Goal: Information Seeking & Learning: Check status

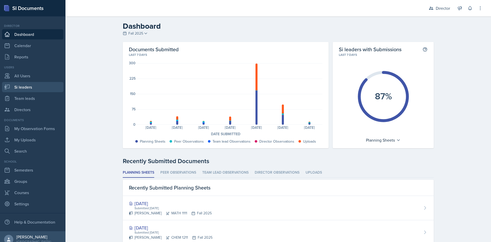
click at [28, 87] on link "Si leaders" at bounding box center [32, 87] width 61 height 10
select select "2bed604d-1099-4043-b1bc-2365e8740244"
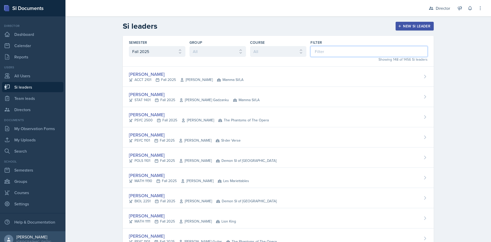
click at [319, 50] on input at bounding box center [368, 51] width 117 height 11
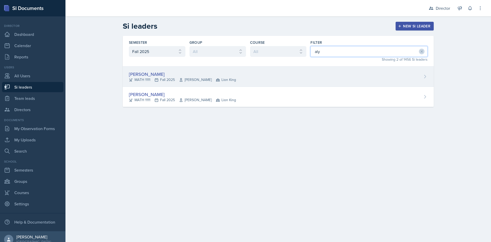
type input "aly"
click at [292, 77] on div "Alyssa Bryant MATH 1111 Fall 2025 Mahdiyeh Soltaninejad Lion King" at bounding box center [278, 76] width 311 height 20
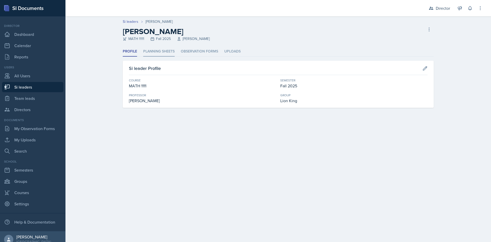
click at [163, 47] on li "Planning Sheets" at bounding box center [158, 52] width 31 height 10
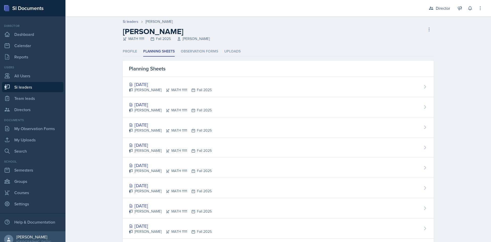
click at [432, 14] on div "Director Director Team lead Ka-Chow Crew / Spring 2025 Team lead Yoshi / Fall 2…" at bounding box center [451, 8] width 61 height 16
click at [436, 7] on div "Director" at bounding box center [443, 8] width 14 height 6
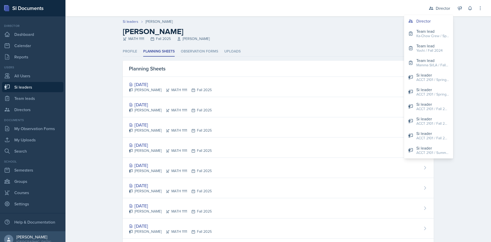
click at [287, 41] on div "Alyssa Bryant MATH 1111 Fall 2025 Mahdiyeh Soltaninejad Delete Si leader" at bounding box center [278, 34] width 311 height 15
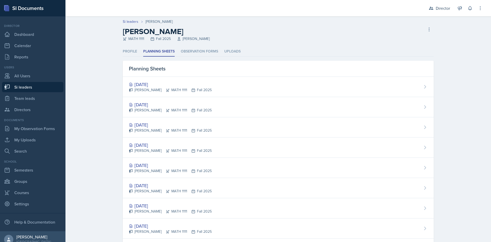
select select "2bed604d-1099-4043-b1bc-2365e8740244"
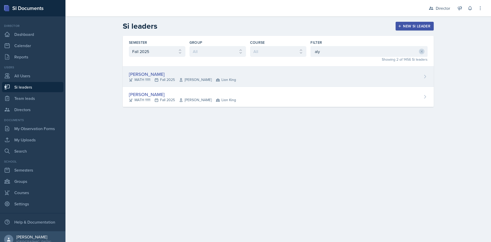
click at [177, 80] on div "MATH 1111 Fall 2025 Mahdiyeh Soltaninejad Lion King" at bounding box center [182, 79] width 107 height 5
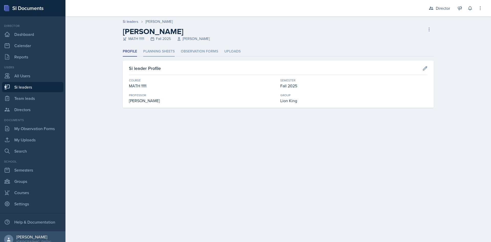
click at [156, 51] on li "Planning Sheets" at bounding box center [158, 52] width 31 height 10
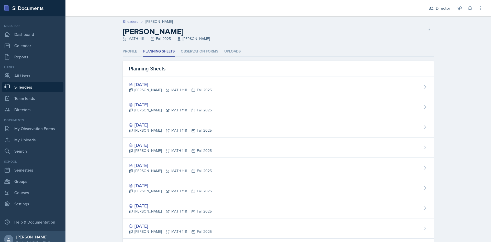
select select "2bed604d-1099-4043-b1bc-2365e8740244"
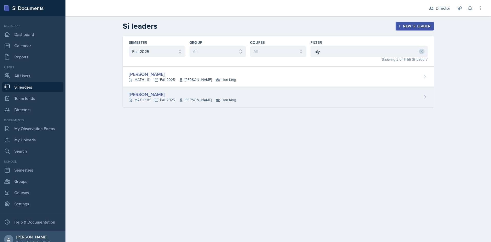
click at [166, 96] on div "[PERSON_NAME]" at bounding box center [182, 94] width 107 height 7
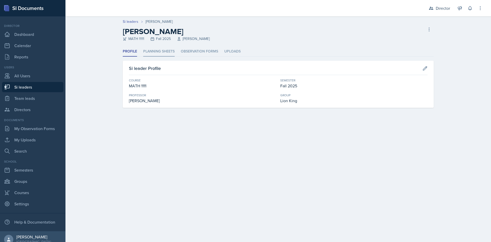
click at [150, 51] on li "Planning Sheets" at bounding box center [158, 52] width 31 height 10
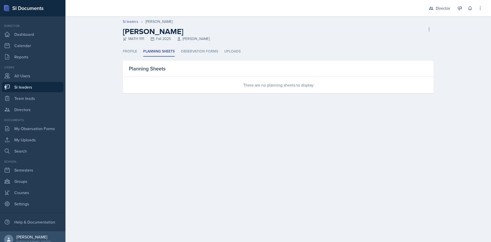
select select "2bed604d-1099-4043-b1bc-2365e8740244"
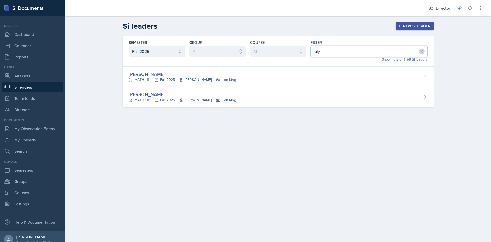
click at [338, 52] on input "aly" at bounding box center [368, 51] width 117 height 11
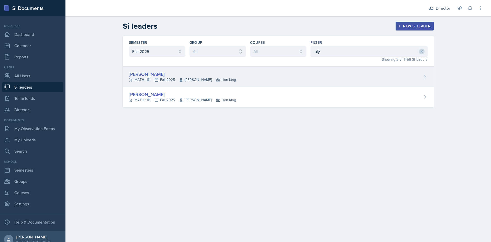
click at [202, 76] on div "[PERSON_NAME]" at bounding box center [182, 74] width 107 height 7
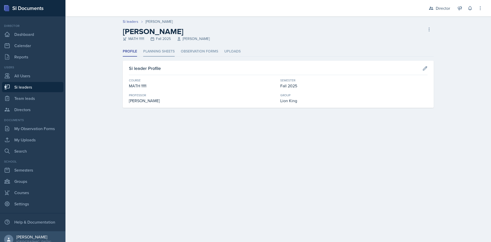
click at [156, 52] on li "Planning Sheets" at bounding box center [158, 52] width 31 height 10
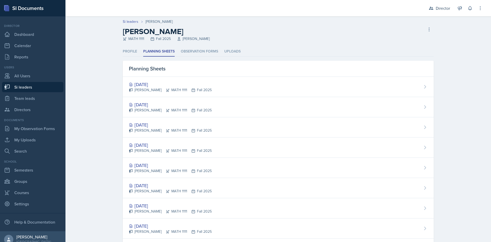
select select "2bed604d-1099-4043-b1bc-2365e8740244"
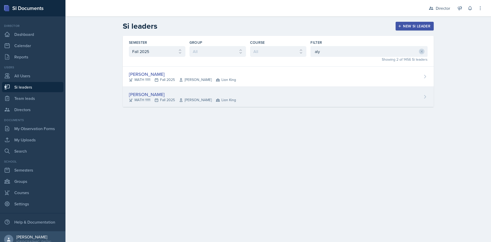
click at [202, 100] on span "[PERSON_NAME]" at bounding box center [195, 99] width 33 height 5
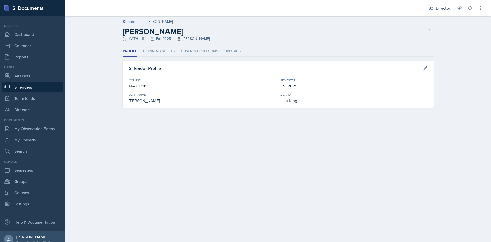
drag, startPoint x: 140, startPoint y: 101, endPoint x: 169, endPoint y: 101, distance: 29.1
click at [169, 101] on div "[PERSON_NAME]" at bounding box center [202, 100] width 147 height 6
copy div "Schnakenburg"
select select "2bed604d-1099-4043-b1bc-2365e8740244"
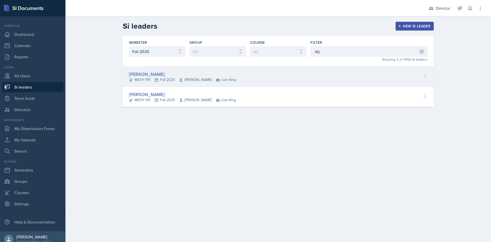
click at [153, 72] on div "[PERSON_NAME]" at bounding box center [182, 74] width 107 height 7
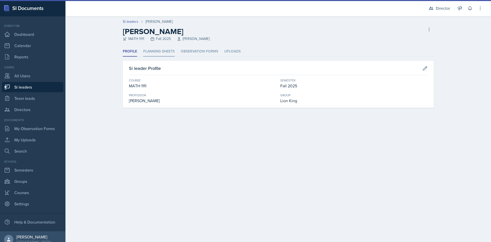
click at [150, 52] on li "Planning Sheets" at bounding box center [158, 52] width 31 height 10
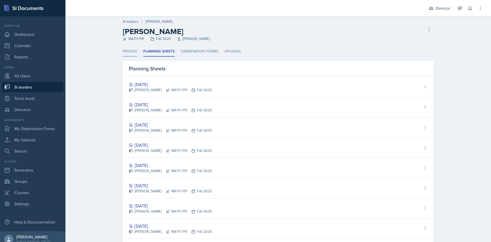
click at [128, 48] on li "Profile" at bounding box center [130, 52] width 14 height 10
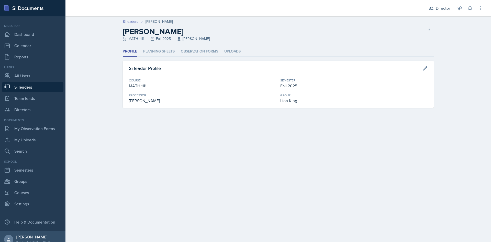
drag, startPoint x: 148, startPoint y: 101, endPoint x: 171, endPoint y: 101, distance: 23.3
click at [171, 101] on div "[PERSON_NAME]" at bounding box center [202, 100] width 147 height 6
click at [156, 53] on li "Planning Sheets" at bounding box center [158, 52] width 31 height 10
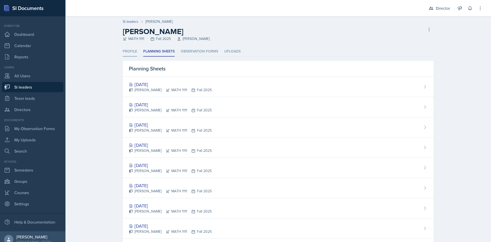
click at [130, 51] on li "Profile" at bounding box center [130, 52] width 14 height 10
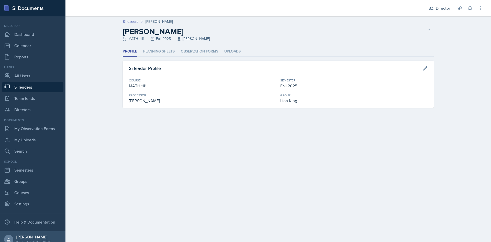
drag, startPoint x: 147, startPoint y: 100, endPoint x: 170, endPoint y: 98, distance: 23.3
click at [170, 98] on div "[PERSON_NAME]" at bounding box center [202, 100] width 147 height 6
copy div "Soltaninejad"
click at [236, 36] on div "Alyssa Bryant MATH 1111 Fall 2025 Mahdiyeh Soltaninejad Delete Si leader" at bounding box center [278, 34] width 311 height 15
click at [162, 49] on li "Planning Sheets" at bounding box center [158, 52] width 31 height 10
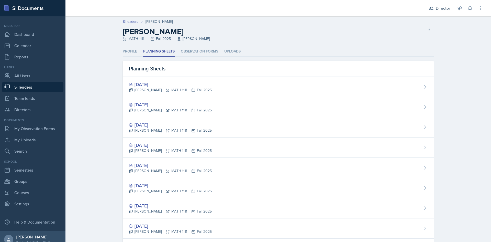
select select "2bed604d-1099-4043-b1bc-2365e8740244"
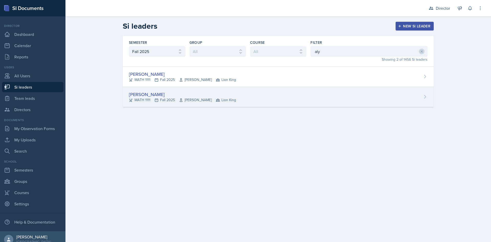
click at [227, 99] on span "Lion King" at bounding box center [226, 99] width 20 height 5
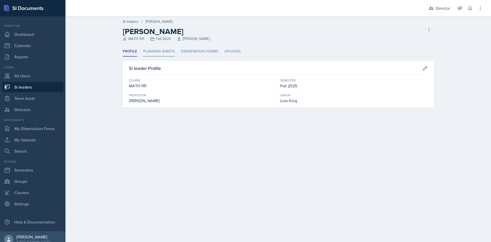
click at [168, 49] on li "Planning Sheets" at bounding box center [158, 52] width 31 height 10
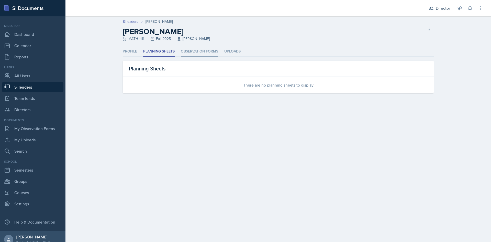
click at [193, 51] on li "Observation Forms" at bounding box center [199, 52] width 37 height 10
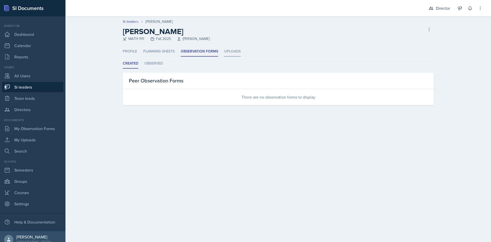
click at [236, 51] on li "Uploads" at bounding box center [232, 52] width 16 height 10
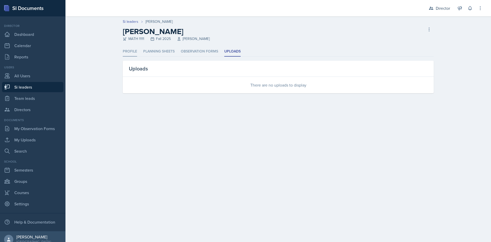
click at [131, 48] on li "Profile" at bounding box center [130, 52] width 14 height 10
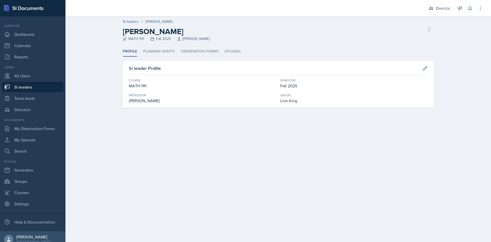
select select "2bed604d-1099-4043-b1bc-2365e8740244"
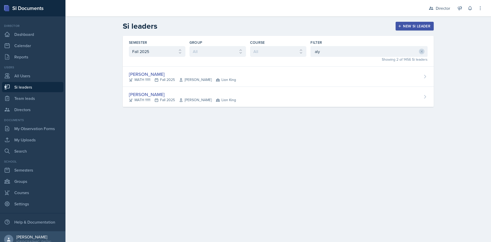
click at [37, 89] on link "Si leaders" at bounding box center [32, 87] width 61 height 10
click at [344, 53] on input "aly" at bounding box center [368, 51] width 117 height 11
drag, startPoint x: 323, startPoint y: 51, endPoint x: 256, endPoint y: 43, distance: 67.9
click at [256, 43] on div "Semester All Fall 2025 Summer 2025 Spring 2025 Fall 2024 Summer 2024 Spring 202…" at bounding box center [278, 51] width 311 height 31
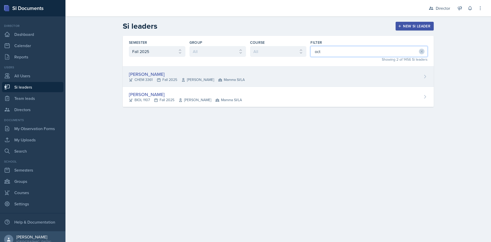
type input "oct"
click at [222, 75] on div "[PERSON_NAME]" at bounding box center [187, 74] width 116 height 7
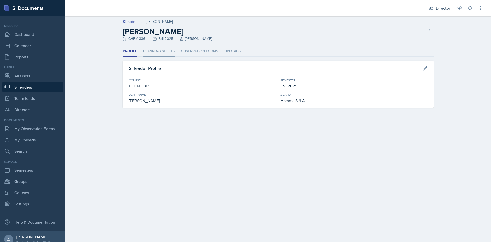
click at [153, 47] on li "Planning Sheets" at bounding box center [158, 52] width 31 height 10
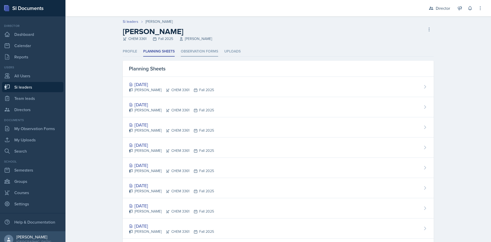
click at [199, 53] on li "Observation Forms" at bounding box center [199, 52] width 37 height 10
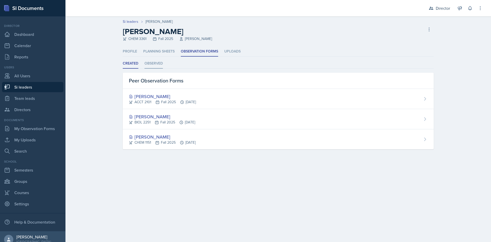
click at [151, 64] on li "Observed" at bounding box center [153, 64] width 18 height 10
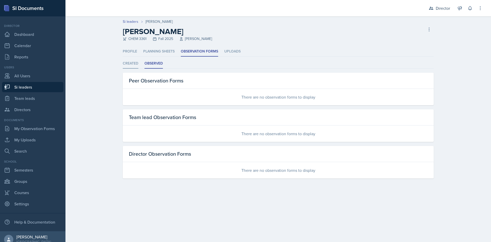
click at [123, 61] on li "Created" at bounding box center [131, 64] width 16 height 10
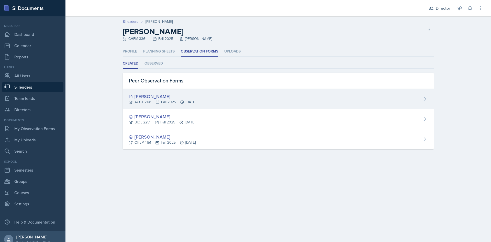
click at [178, 96] on div "[PERSON_NAME]" at bounding box center [162, 96] width 67 height 7
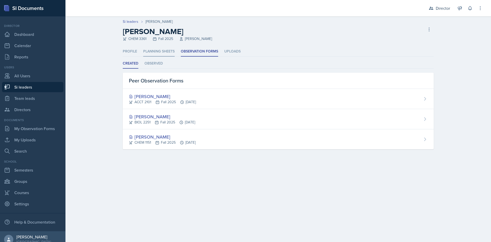
click at [152, 50] on li "Planning Sheets" at bounding box center [158, 52] width 31 height 10
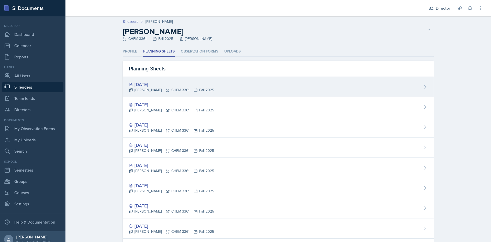
click at [158, 80] on div "Sep 24th, 2025 Octavia Kaham CHEM 3361 Fall 2025" at bounding box center [278, 87] width 311 height 20
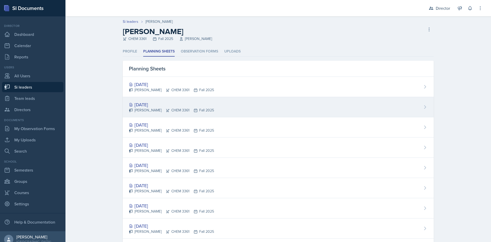
click at [160, 108] on div "Octavia Kaham CHEM 3361 Fall 2025" at bounding box center [171, 109] width 85 height 5
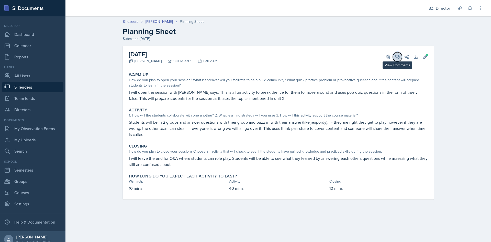
click at [399, 55] on span at bounding box center [399, 55] width 3 height 3
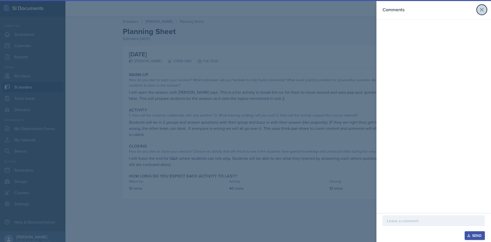
click at [483, 10] on icon at bounding box center [481, 10] width 6 height 6
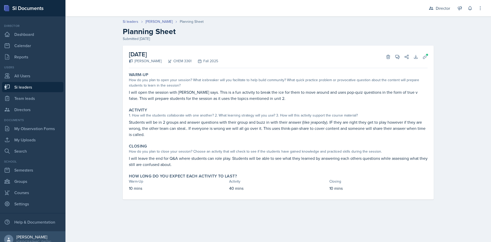
click at [19, 83] on link "Si leaders" at bounding box center [32, 87] width 61 height 10
select select "2bed604d-1099-4043-b1bc-2365e8740244"
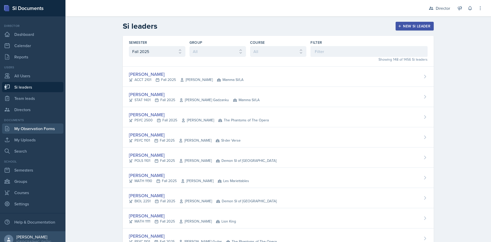
click at [30, 129] on link "My Observation Forms" at bounding box center [32, 128] width 61 height 10
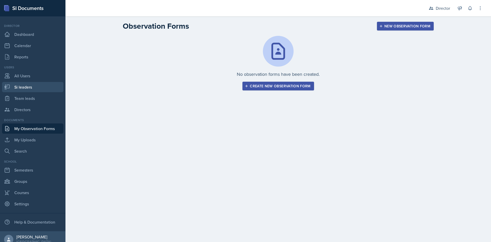
click at [32, 85] on link "Si leaders" at bounding box center [32, 87] width 61 height 10
select select "2bed604d-1099-4043-b1bc-2365e8740244"
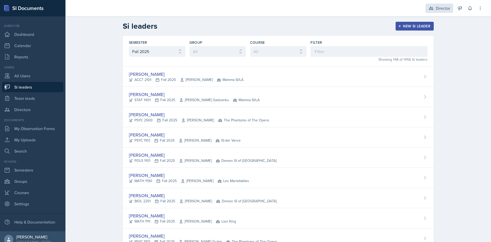
click at [431, 8] on icon at bounding box center [430, 8] width 5 height 5
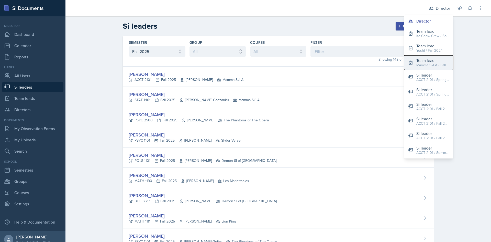
click at [420, 64] on div "Mamma SI/LA / Fall 2025" at bounding box center [432, 64] width 33 height 5
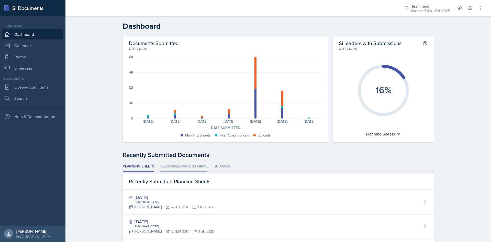
click at [197, 165] on li "Peer Observation Forms" at bounding box center [183, 166] width 47 height 10
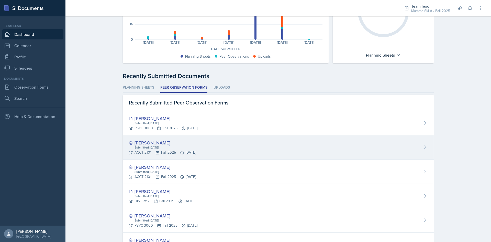
scroll to position [102, 0]
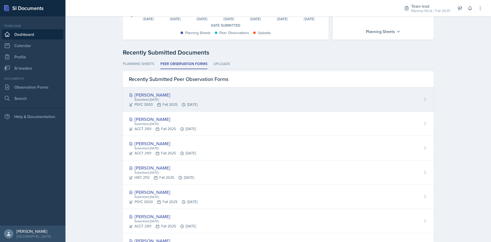
click at [197, 99] on div "Submitted [DATE]" at bounding box center [165, 99] width 63 height 5
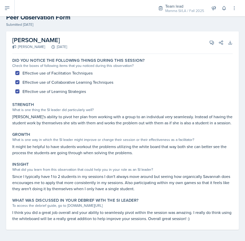
scroll to position [21, 0]
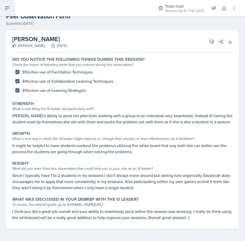
click at [9, 10] on icon at bounding box center [7, 8] width 6 height 6
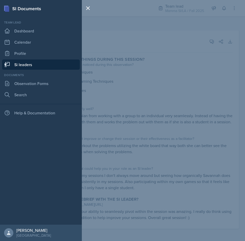
click at [24, 64] on link "Si leaders" at bounding box center [41, 65] width 78 height 10
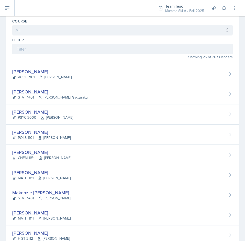
click at [84, 42] on div "Filter" at bounding box center [122, 40] width 220 height 5
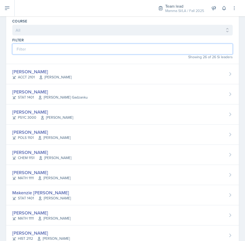
click at [84, 49] on input at bounding box center [122, 49] width 220 height 11
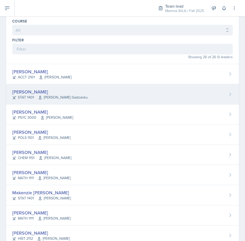
click at [40, 91] on div "[PERSON_NAME]" at bounding box center [49, 91] width 75 height 7
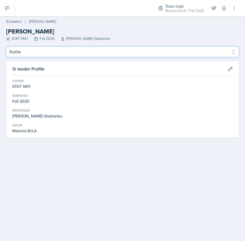
click at [68, 55] on select "Profile Planning Sheets Observation Forms Uploads" at bounding box center [122, 52] width 233 height 11
select select "Observation Forms"
click at [6, 47] on select "Profile Planning Sheets Observation Forms Uploads" at bounding box center [122, 52] width 233 height 11
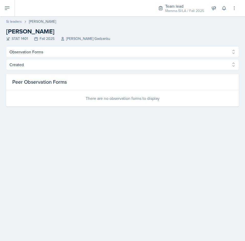
click at [14, 20] on link "Si leaders" at bounding box center [14, 21] width 16 height 5
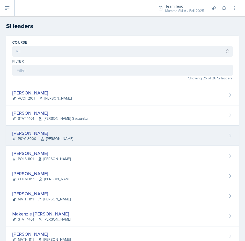
click at [73, 133] on div "Savannah Barnhart PSYC 3000 Hansol Rheem" at bounding box center [122, 136] width 233 height 20
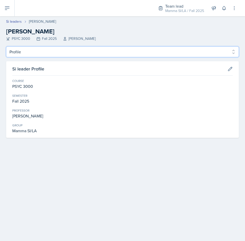
drag, startPoint x: 52, startPoint y: 52, endPoint x: 51, endPoint y: 55, distance: 3.1
click at [52, 52] on select "Profile Planning Sheets Observation Forms Uploads" at bounding box center [122, 52] width 233 height 11
select select "Observation Forms"
click at [6, 47] on select "Profile Planning Sheets Observation Forms Uploads" at bounding box center [122, 52] width 233 height 11
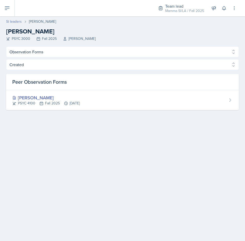
click at [16, 21] on link "Si leaders" at bounding box center [14, 21] width 16 height 5
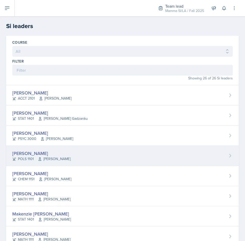
click at [65, 157] on span "[PERSON_NAME]" at bounding box center [54, 158] width 33 height 5
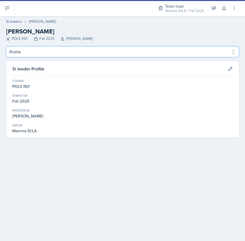
click at [51, 50] on select "Profile Planning Sheets Observation Forms Uploads" at bounding box center [122, 52] width 233 height 11
select select "Observation Forms"
click at [6, 47] on select "Profile Planning Sheets Observation Forms Uploads" at bounding box center [122, 52] width 233 height 11
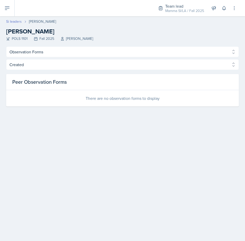
click at [11, 23] on link "Si leaders" at bounding box center [14, 21] width 16 height 5
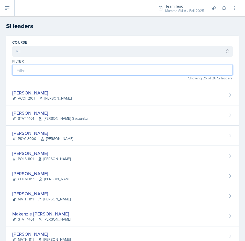
click at [56, 72] on input at bounding box center [122, 70] width 220 height 11
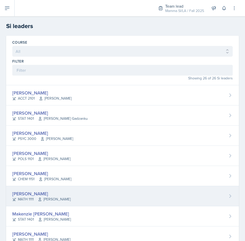
click at [59, 197] on span "[PERSON_NAME]" at bounding box center [54, 199] width 33 height 5
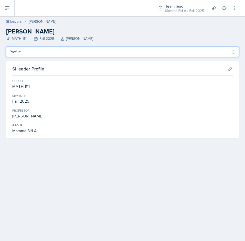
click at [38, 54] on select "Profile Planning Sheets Observation Forms Uploads" at bounding box center [122, 52] width 233 height 11
select select "Observation Forms"
click at [6, 47] on select "Profile Planning Sheets Observation Forms Uploads" at bounding box center [122, 52] width 233 height 11
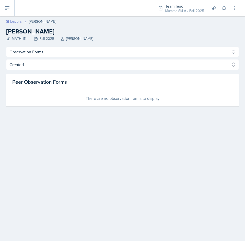
click at [12, 21] on link "Si leaders" at bounding box center [14, 21] width 16 height 5
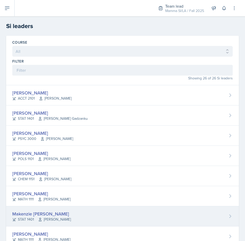
click at [62, 217] on span "[PERSON_NAME]" at bounding box center [54, 219] width 33 height 5
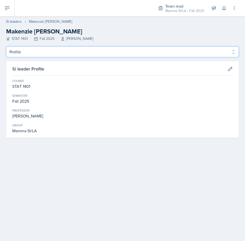
click at [51, 52] on select "Profile Planning Sheets Observation Forms Uploads" at bounding box center [122, 52] width 233 height 11
select select "Observation Forms"
click at [6, 47] on select "Profile Planning Sheets Observation Forms Uploads" at bounding box center [122, 52] width 233 height 11
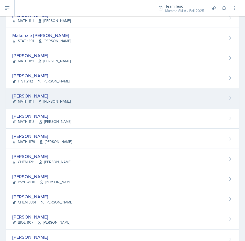
scroll to position [179, 0]
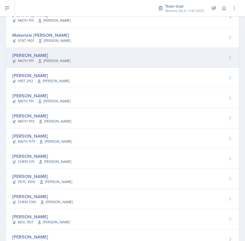
click at [40, 54] on div "[PERSON_NAME]" at bounding box center [41, 55] width 58 height 7
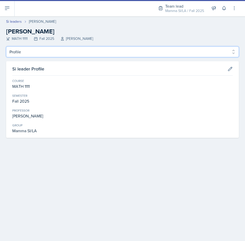
drag, startPoint x: 42, startPoint y: 52, endPoint x: 42, endPoint y: 57, distance: 5.2
click at [42, 52] on select "Profile Planning Sheets Observation Forms Uploads" at bounding box center [122, 52] width 233 height 11
click at [6, 47] on select "Profile Planning Sheets Observation Forms Uploads" at bounding box center [122, 52] width 233 height 11
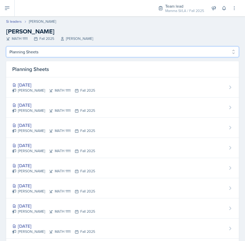
click at [49, 54] on select "Profile Planning Sheets Observation Forms Uploads" at bounding box center [122, 52] width 233 height 11
select select "Observation Forms"
click at [6, 47] on select "Profile Planning Sheets Observation Forms Uploads" at bounding box center [122, 52] width 233 height 11
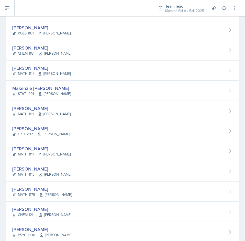
scroll to position [128, 0]
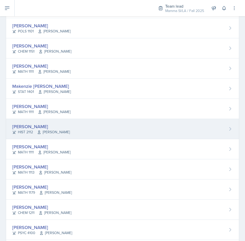
click at [45, 126] on div "[PERSON_NAME]" at bounding box center [41, 126] width 58 height 7
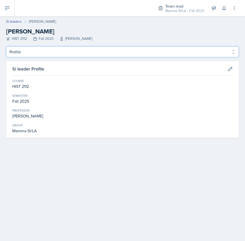
click at [62, 53] on select "Profile Planning Sheets Observation Forms Uploads" at bounding box center [122, 52] width 233 height 11
select select "Observation Forms"
click at [6, 47] on select "Profile Planning Sheets Observation Forms Uploads" at bounding box center [122, 52] width 233 height 11
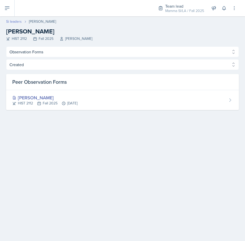
click at [17, 21] on link "Si leaders" at bounding box center [14, 21] width 16 height 5
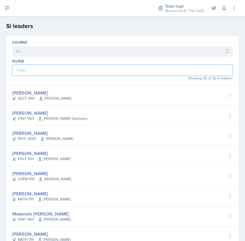
click at [63, 67] on input at bounding box center [122, 70] width 220 height 11
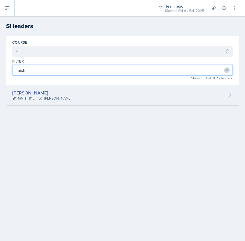
type input "mich"
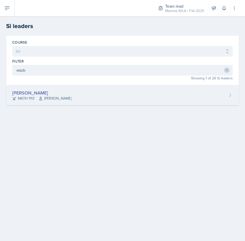
click at [61, 98] on span "[PERSON_NAME]" at bounding box center [55, 98] width 33 height 5
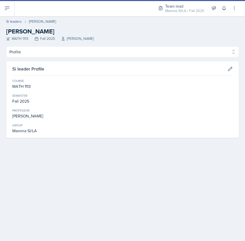
click at [43, 57] on div "Profile Planning Sheets Observation Forms Uploads Profile Planning Sheets Obser…" at bounding box center [122, 92] width 233 height 91
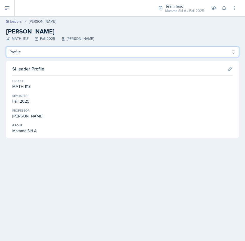
drag, startPoint x: 45, startPoint y: 53, endPoint x: 44, endPoint y: 57, distance: 3.5
click at [45, 53] on select "Profile Planning Sheets Observation Forms Uploads" at bounding box center [122, 52] width 233 height 11
select select "Observation Forms"
click at [6, 47] on select "Profile Planning Sheets Observation Forms Uploads" at bounding box center [122, 52] width 233 height 11
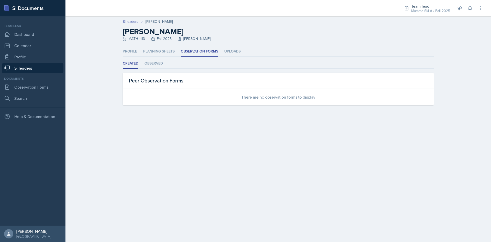
click at [26, 65] on link "Si leaders" at bounding box center [32, 68] width 61 height 10
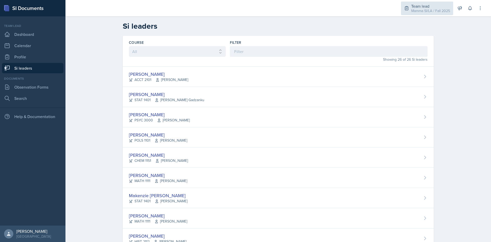
click at [424, 7] on div "Team lead" at bounding box center [430, 6] width 39 height 6
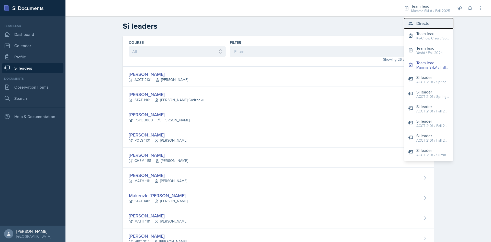
click at [420, 22] on div "Director" at bounding box center [423, 23] width 14 height 6
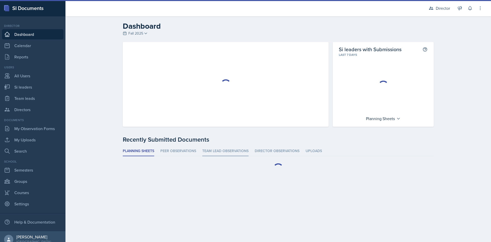
click at [222, 154] on li "Team lead Observations" at bounding box center [225, 151] width 46 height 10
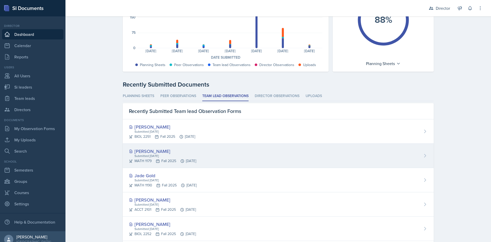
scroll to position [102, 0]
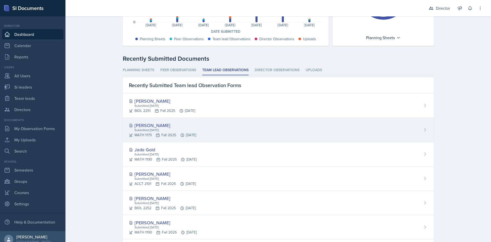
click at [161, 131] on div "Submitted Sep 12th, 2025" at bounding box center [165, 130] width 62 height 5
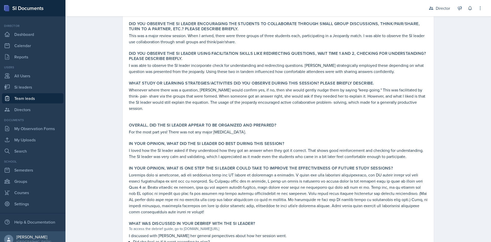
scroll to position [109, 0]
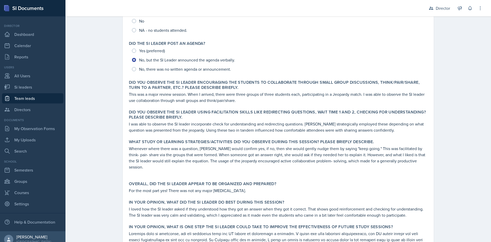
click at [37, 99] on link "Team leads" at bounding box center [32, 98] width 61 height 10
select select "2bed604d-1099-4043-b1bc-2365e8740244"
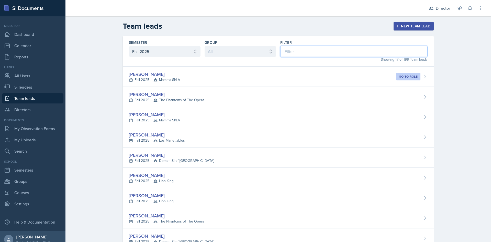
click at [288, 46] on input at bounding box center [353, 51] width 147 height 11
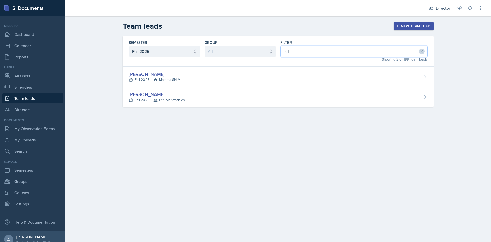
type input "kri"
click at [178, 66] on div "Semester All Fall 2025 Summer 2025 Spring 2025 Fall 2024 Summer 2024 Spring 202…" at bounding box center [278, 51] width 311 height 31
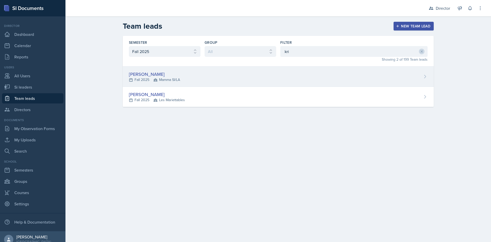
click at [180, 72] on div "[PERSON_NAME]" at bounding box center [154, 74] width 51 height 7
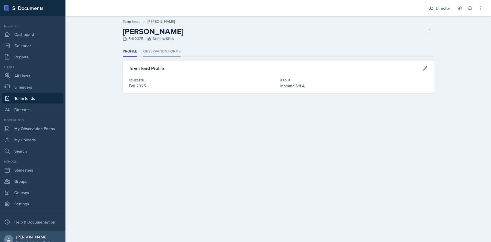
click at [168, 51] on li "Observation Forms" at bounding box center [161, 52] width 37 height 10
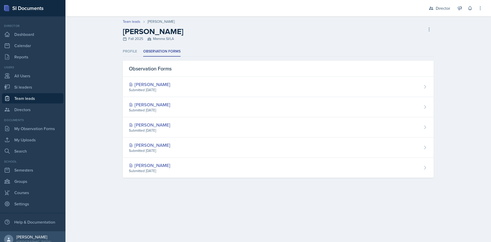
click at [37, 99] on link "Team leads" at bounding box center [32, 98] width 61 height 10
select select "2bed604d-1099-4043-b1bc-2365e8740244"
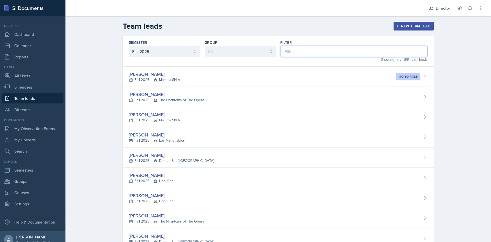
click at [339, 51] on input at bounding box center [353, 51] width 147 height 11
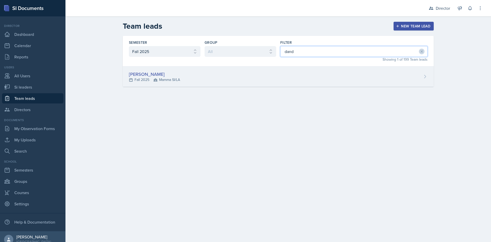
type input "dand"
click at [237, 82] on div "Dandre Williamson Fall 2025 Mamma SI/LA" at bounding box center [278, 76] width 311 height 20
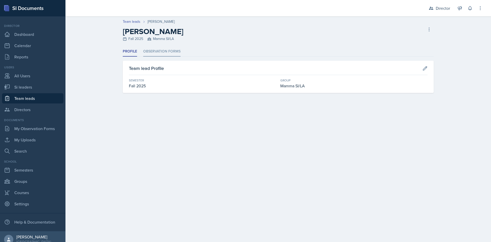
click at [170, 53] on li "Observation Forms" at bounding box center [161, 52] width 37 height 10
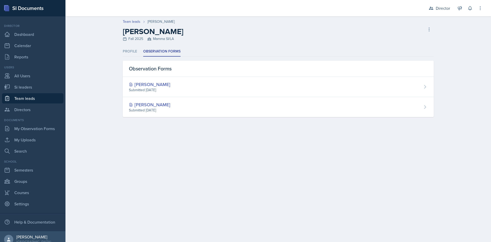
click at [36, 99] on link "Team leads" at bounding box center [32, 98] width 61 height 10
select select "2bed604d-1099-4043-b1bc-2365e8740244"
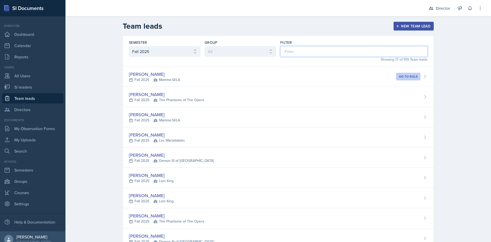
click at [321, 49] on input at bounding box center [353, 51] width 147 height 11
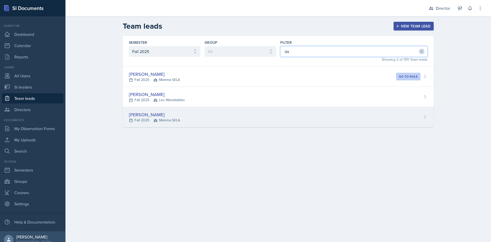
type input "da"
click at [173, 111] on div "[PERSON_NAME]" at bounding box center [154, 114] width 51 height 7
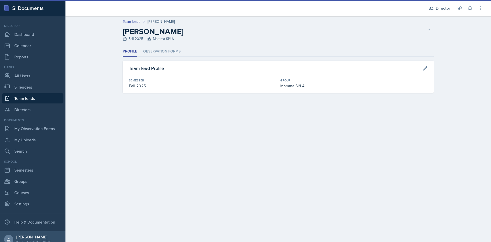
click at [158, 56] on div "Profile Observation Forms Profile Observation Forms Team lead Profile Semester …" at bounding box center [278, 70] width 311 height 46
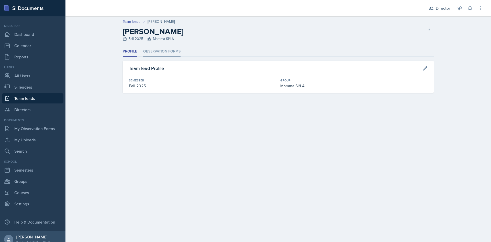
click at [158, 54] on li "Observation Forms" at bounding box center [161, 52] width 37 height 10
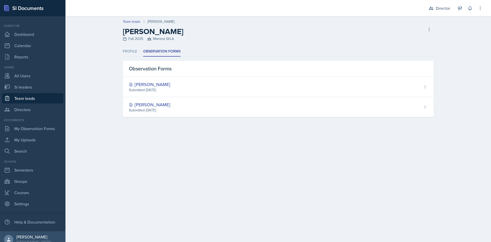
click at [45, 99] on link "Team leads" at bounding box center [32, 98] width 61 height 10
select select "2bed604d-1099-4043-b1bc-2365e8740244"
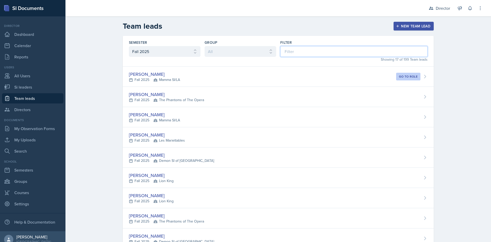
click at [316, 48] on input at bounding box center [353, 51] width 147 height 11
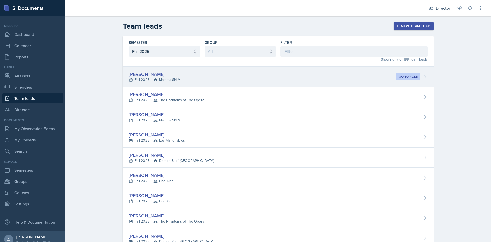
click at [245, 75] on div "Becca Adams Fall 2025 Mamma SI/LA Go to role" at bounding box center [278, 76] width 311 height 20
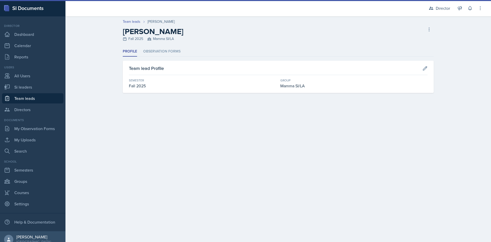
click at [158, 56] on li "Observation Forms" at bounding box center [161, 52] width 37 height 10
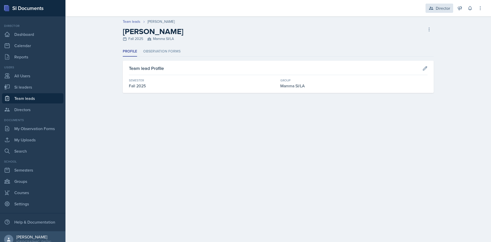
click at [433, 10] on icon at bounding box center [430, 8] width 5 height 5
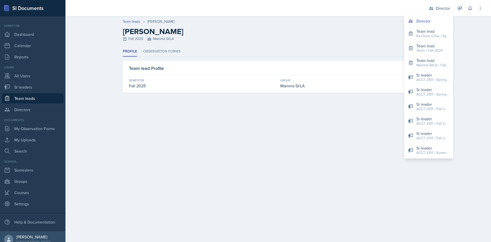
click at [230, 31] on div "[PERSON_NAME] Fall 2025 Mamma SI/LA Delete Team lead" at bounding box center [278, 34] width 311 height 15
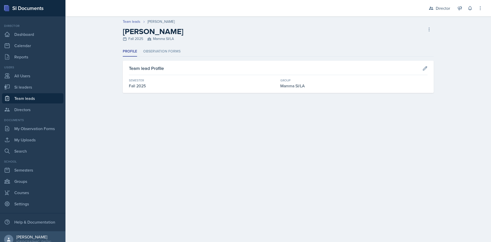
click at [31, 98] on link "Team leads" at bounding box center [32, 98] width 61 height 10
select select "2bed604d-1099-4043-b1bc-2365e8740244"
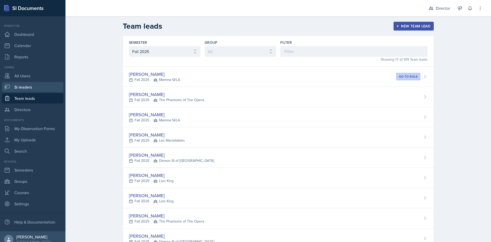
click at [36, 90] on link "Si leaders" at bounding box center [32, 87] width 61 height 10
select select "2bed604d-1099-4043-b1bc-2365e8740244"
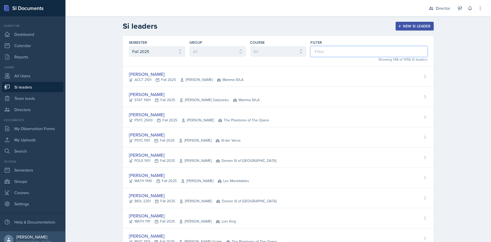
click at [327, 52] on input at bounding box center [368, 51] width 117 height 11
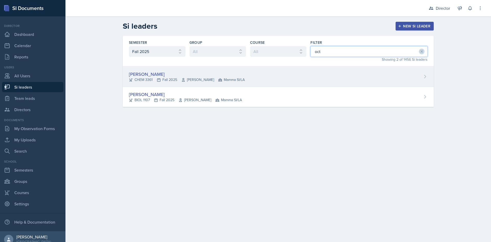
type input "oct"
click at [230, 73] on div "[PERSON_NAME]" at bounding box center [187, 74] width 116 height 7
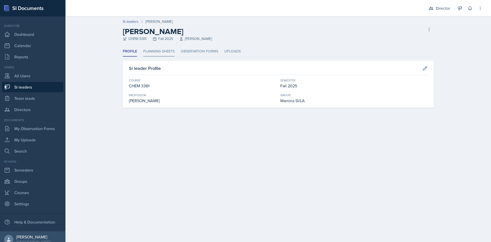
click at [157, 53] on li "Planning Sheets" at bounding box center [158, 52] width 31 height 10
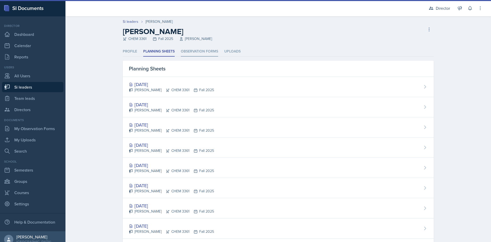
click at [188, 52] on li "Observation Forms" at bounding box center [199, 52] width 37 height 10
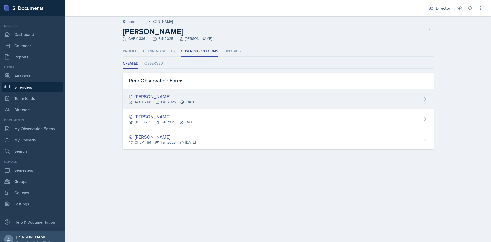
click at [167, 95] on div "[PERSON_NAME]" at bounding box center [162, 96] width 67 height 7
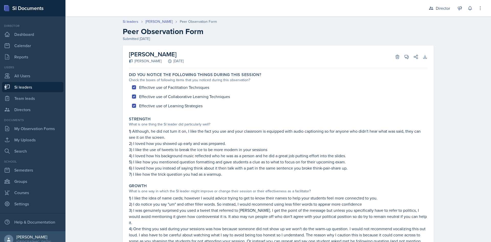
click at [28, 88] on link "Si leaders" at bounding box center [32, 87] width 61 height 10
select select "2bed604d-1099-4043-b1bc-2365e8740244"
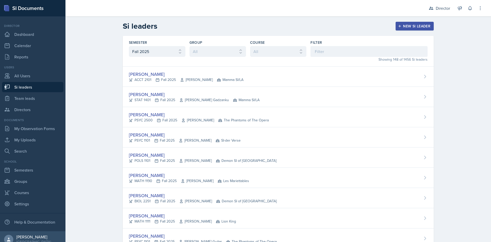
click at [29, 84] on link "Si leaders" at bounding box center [32, 87] width 61 height 10
click at [333, 49] on input at bounding box center [368, 51] width 117 height 11
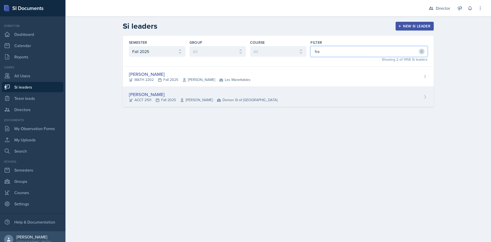
type input "fra"
click at [290, 103] on div "[PERSON_NAME] ACCT 2101 Fall 2025 [PERSON_NAME] Demon SI of [GEOGRAPHIC_DATA]" at bounding box center [278, 97] width 311 height 20
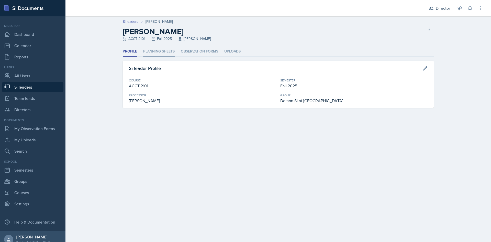
click at [166, 53] on li "Planning Sheets" at bounding box center [158, 52] width 31 height 10
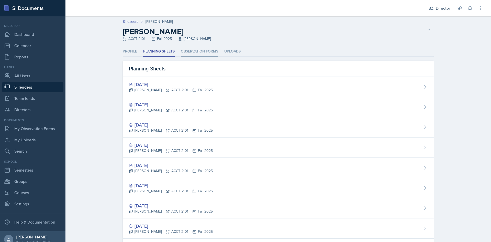
click at [198, 50] on li "Observation Forms" at bounding box center [199, 52] width 37 height 10
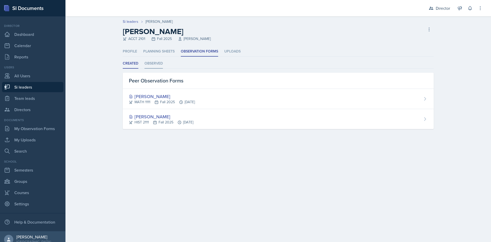
click at [155, 67] on li "Observed" at bounding box center [153, 64] width 18 height 10
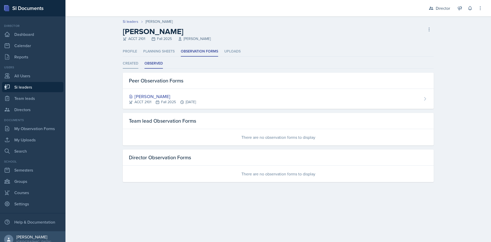
click at [129, 63] on li "Created" at bounding box center [131, 64] width 16 height 10
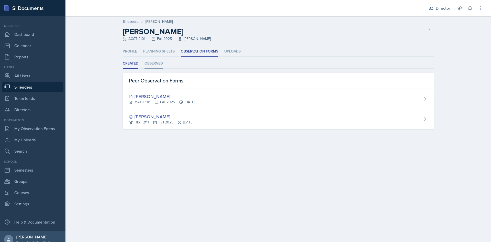
click at [150, 63] on li "Observed" at bounding box center [153, 64] width 18 height 10
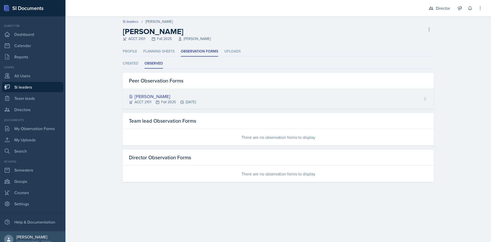
click at [226, 102] on div "[PERSON_NAME] ACCT 2101 Fall 2025 [DATE]" at bounding box center [278, 99] width 311 height 20
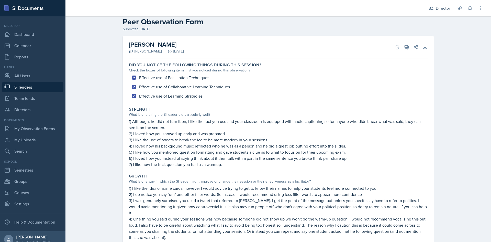
scroll to position [112, 0]
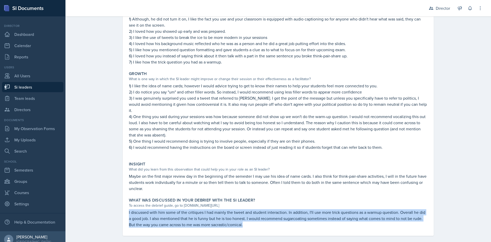
drag, startPoint x: 246, startPoint y: 219, endPoint x: 126, endPoint y: 206, distance: 121.1
click at [127, 206] on div "What was discussed in your debrief with the SI Leader? To access the debrief gu…" at bounding box center [278, 212] width 303 height 34
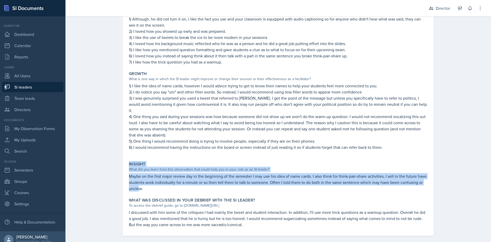
drag, startPoint x: 134, startPoint y: 177, endPoint x: 109, endPoint y: 156, distance: 32.7
click at [109, 156] on div "Si leaders [PERSON_NAME] Peer Observation Form Peer Observation Form Submitted …" at bounding box center [277, 75] width 425 height 346
click at [129, 175] on p "Maybe on the first major review day in the beginning of the semester I may use …" at bounding box center [278, 182] width 299 height 18
drag, startPoint x: 126, startPoint y: 171, endPoint x: 142, endPoint y: 185, distance: 21.7
click at [142, 185] on div "Insight What did you learn from this observation that could help you in your ro…" at bounding box center [278, 176] width 303 height 34
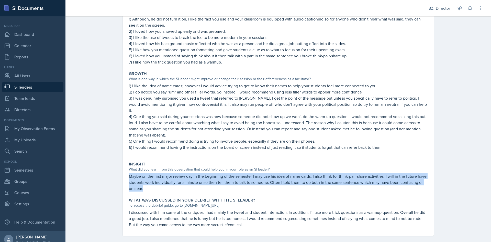
click at [142, 185] on div "Insight What did you learn from this observation that could help you in your ro…" at bounding box center [278, 176] width 303 height 34
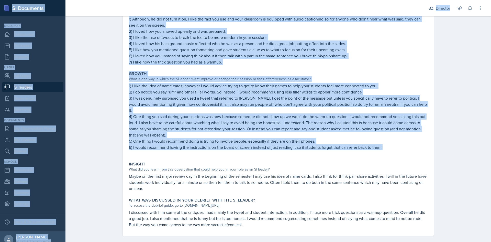
scroll to position [0, 0]
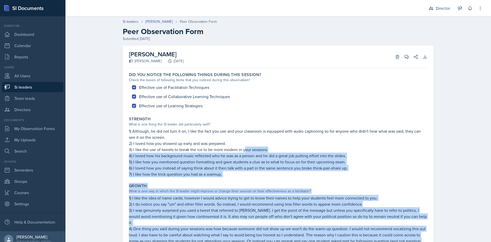
drag, startPoint x: 399, startPoint y: 143, endPoint x: 242, endPoint y: 148, distance: 156.5
click at [242, 148] on div "Did you notice the following things during this session? Check the boxes of fol…" at bounding box center [278, 208] width 299 height 277
click at [242, 148] on p "3) I like the use of tweets to break the ice to be more modern in your sessions" at bounding box center [278, 149] width 299 height 6
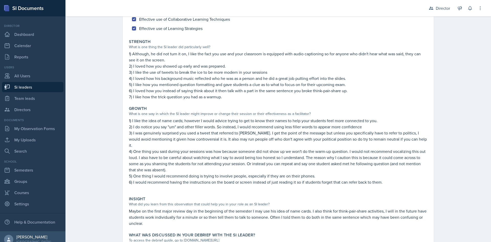
scroll to position [112, 0]
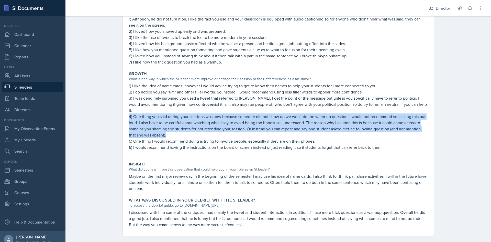
drag, startPoint x: 127, startPoint y: 110, endPoint x: 171, endPoint y: 127, distance: 47.6
click at [171, 127] on div "Growth What is one way in which the SI leader might improve or change their ses…" at bounding box center [278, 113] width 303 height 88
click at [171, 127] on p "4) One thing you said during your sessions was how because someone did not show…" at bounding box center [278, 125] width 299 height 25
drag, startPoint x: 171, startPoint y: 127, endPoint x: 122, endPoint y: 110, distance: 51.6
click at [123, 110] on div "[PERSON_NAME] [PERSON_NAME] [DATE] Delete View Comments Comments [DATE] [PERSON…" at bounding box center [278, 85] width 311 height 302
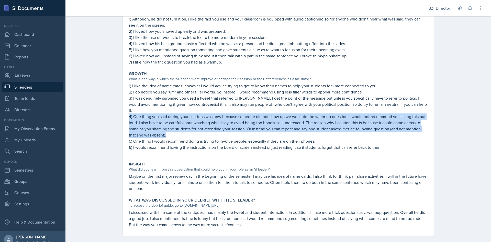
click at [123, 110] on div "[PERSON_NAME] [PERSON_NAME] [DATE] Delete View Comments Comments [DATE] [PERSON…" at bounding box center [278, 85] width 311 height 302
drag, startPoint x: 122, startPoint y: 110, endPoint x: 179, endPoint y: 128, distance: 59.4
click at [179, 128] on div "[PERSON_NAME] [PERSON_NAME] [DATE] Delete View Comments Comments [DATE] [PERSON…" at bounding box center [278, 85] width 311 height 302
click at [179, 128] on p "4) One thing you said during your sessions was how because someone did not show…" at bounding box center [278, 125] width 299 height 25
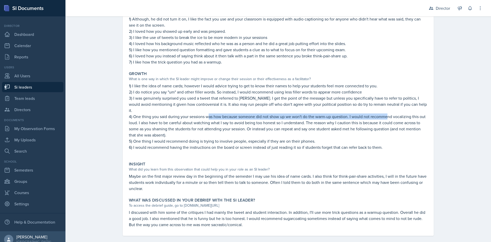
drag, startPoint x: 208, startPoint y: 111, endPoint x: 387, endPoint y: 108, distance: 178.9
click at [387, 113] on p "4) One thing you said during your sessions was how because someone did not show…" at bounding box center [278, 125] width 299 height 25
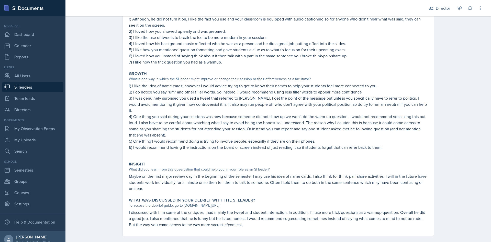
click at [234, 120] on p "4) One thing you said during your sessions was how because someone did not show…" at bounding box center [278, 125] width 299 height 25
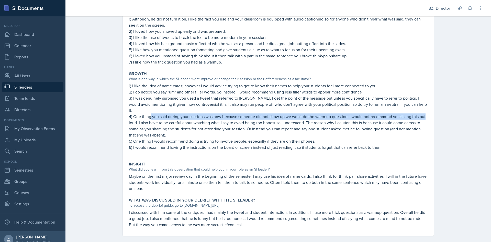
drag, startPoint x: 149, startPoint y: 110, endPoint x: 439, endPoint y: 110, distance: 290.3
click at [439, 110] on div "[PERSON_NAME] [PERSON_NAME] [DATE] Delete View Comments Comments [DATE] [PERSON…" at bounding box center [277, 91] width 327 height 314
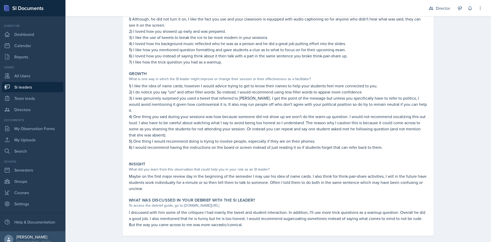
click at [176, 119] on p "4) One thing you said during your sessions was how because someone did not show…" at bounding box center [278, 125] width 299 height 25
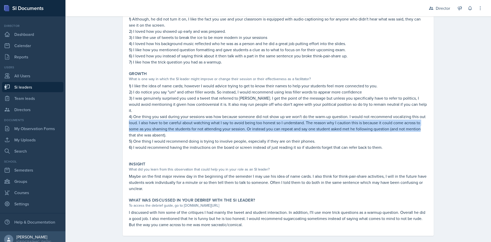
drag, startPoint x: 125, startPoint y: 114, endPoint x: 424, endPoint y: 119, distance: 298.8
click at [424, 119] on div "Growth What is one way in which the SI leader might improve or change their ses…" at bounding box center [278, 113] width 303 height 88
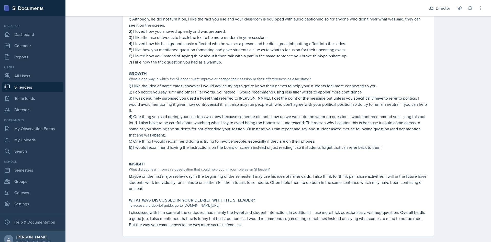
click at [295, 128] on p "4) One thing you said during your sessions was how because someone did not show…" at bounding box center [278, 125] width 299 height 25
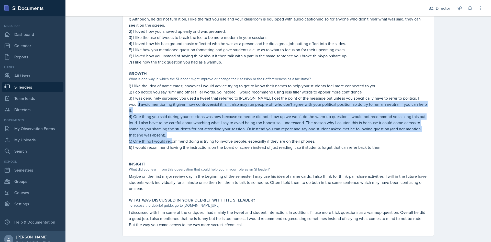
drag, startPoint x: 170, startPoint y: 133, endPoint x: 124, endPoint y: 102, distance: 55.7
click at [124, 102] on div "[PERSON_NAME] [PERSON_NAME] [DATE] Delete View Comments Comments [DATE] [PERSON…" at bounding box center [278, 85] width 311 height 302
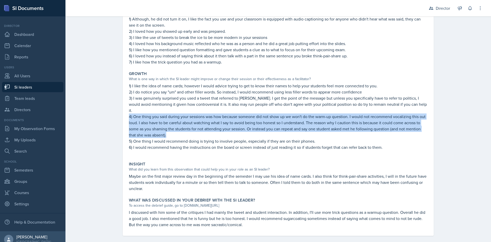
drag, startPoint x: 125, startPoint y: 109, endPoint x: 167, endPoint y: 129, distance: 47.0
click at [167, 129] on div "[PERSON_NAME] [PERSON_NAME] [DATE] Delete View Comments Comments [DATE] [PERSON…" at bounding box center [278, 85] width 311 height 302
click at [167, 129] on p "4) One thing you said during your sessions was how because someone did not show…" at bounding box center [278, 125] width 299 height 25
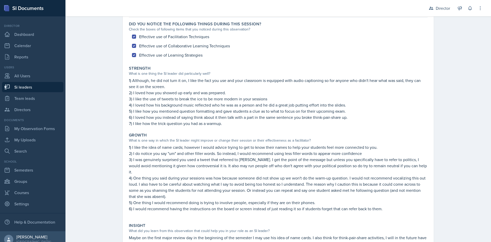
scroll to position [0, 0]
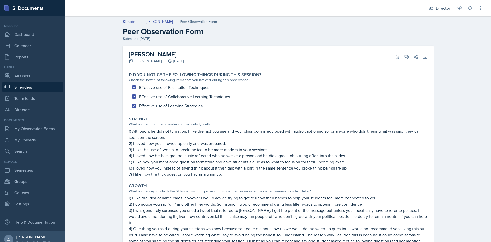
click at [18, 87] on link "Si leaders" at bounding box center [32, 87] width 61 height 10
select select "2bed604d-1099-4043-b1bc-2365e8740244"
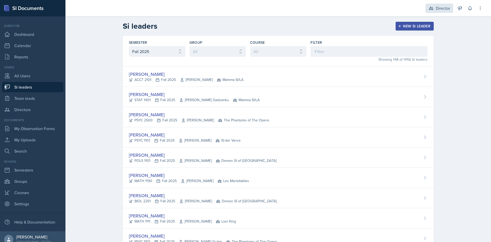
click at [445, 9] on div "Director" at bounding box center [443, 8] width 14 height 6
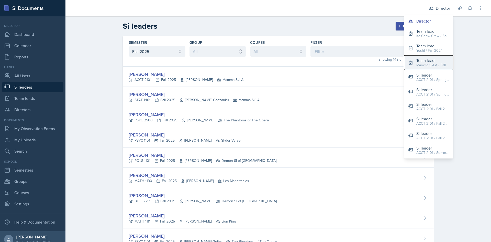
click at [424, 65] on div "Mamma SI/LA / Fall 2025" at bounding box center [432, 64] width 33 height 5
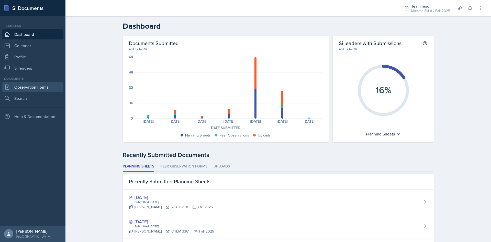
click at [36, 86] on link "Observation Forms" at bounding box center [32, 87] width 61 height 10
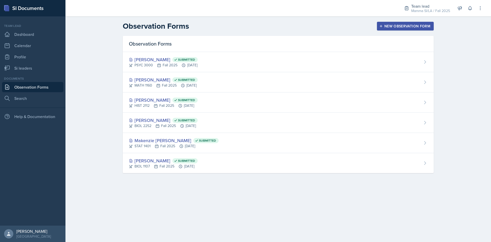
click at [31, 62] on div "Team lead Dashboard Calendar Profile Si leaders" at bounding box center [32, 49] width 61 height 50
click at [31, 67] on link "Si leaders" at bounding box center [32, 68] width 61 height 10
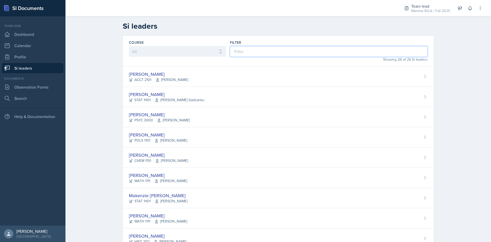
click at [277, 52] on input at bounding box center [329, 51] width 198 height 11
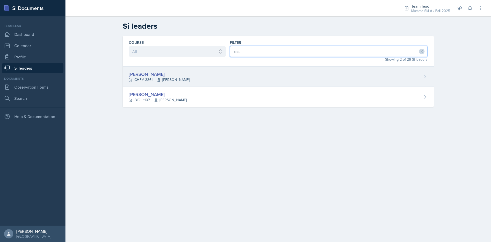
type input "oct"
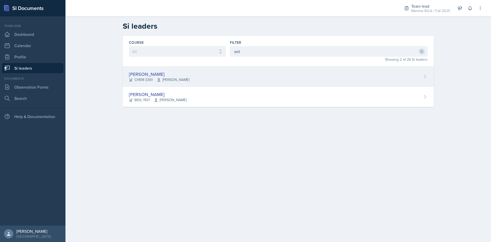
click at [271, 81] on div "[PERSON_NAME] CHEM 3361 [PERSON_NAME]" at bounding box center [278, 76] width 311 height 20
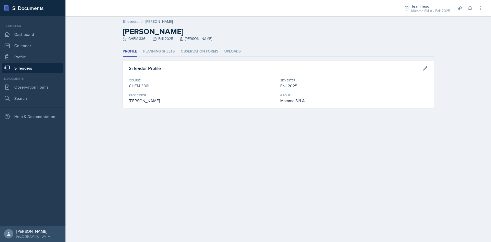
click at [152, 46] on header "Si leaders [PERSON_NAME] [PERSON_NAME] CHEM 3361 Fall 2025 [PERSON_NAME]" at bounding box center [277, 31] width 425 height 30
click at [156, 52] on li "Planning Sheets" at bounding box center [158, 52] width 31 height 10
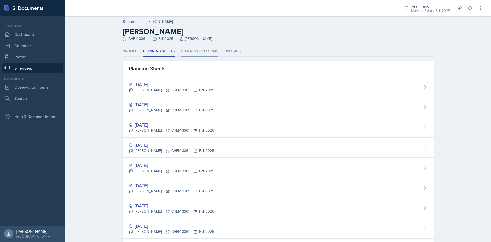
click at [203, 51] on li "Observation Forms" at bounding box center [199, 52] width 37 height 10
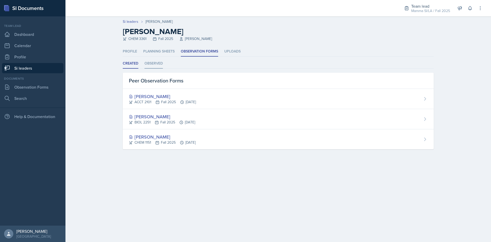
click at [156, 61] on li "Observed" at bounding box center [153, 64] width 18 height 10
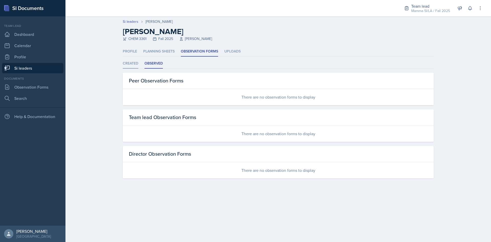
click at [133, 62] on li "Created" at bounding box center [131, 64] width 16 height 10
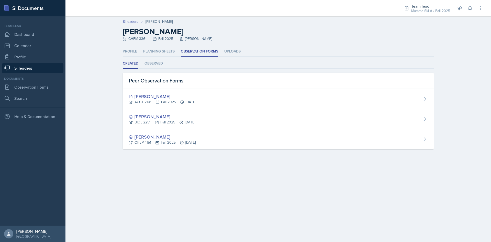
click at [37, 71] on link "Si leaders" at bounding box center [32, 68] width 61 height 10
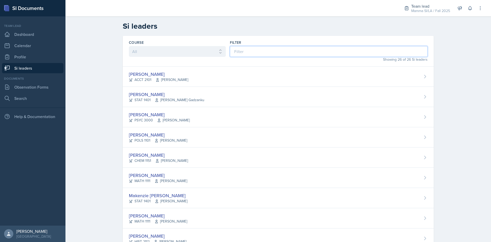
click at [282, 51] on input at bounding box center [329, 51] width 198 height 11
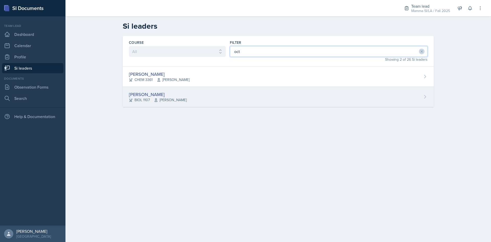
type input "oct"
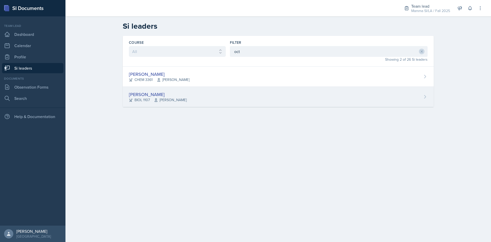
click at [249, 102] on div "Octavia Kaham BIOL 1107 Farnaz Shoja-Taheri" at bounding box center [278, 97] width 311 height 20
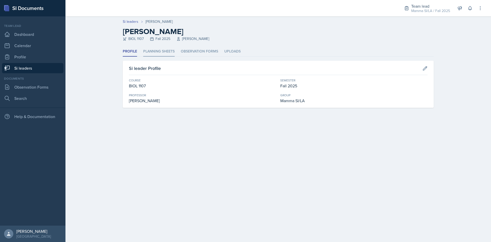
click at [171, 50] on li "Planning Sheets" at bounding box center [158, 52] width 31 height 10
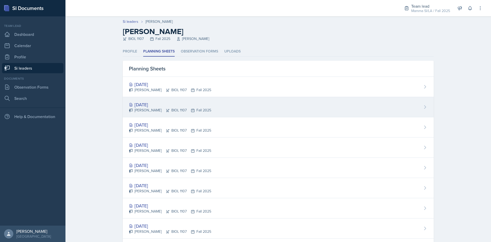
click at [190, 105] on div "[DATE]" at bounding box center [170, 104] width 82 height 7
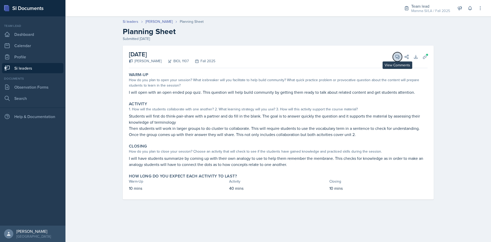
click at [399, 55] on span at bounding box center [399, 55] width 3 height 3
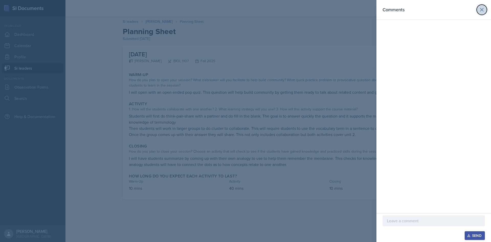
click at [480, 14] on button at bounding box center [481, 10] width 10 height 10
